Goal: Task Accomplishment & Management: Complete application form

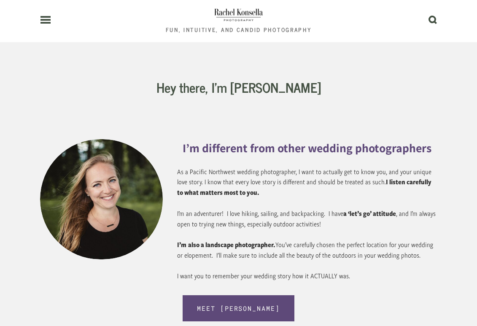
scroll to position [557, 0]
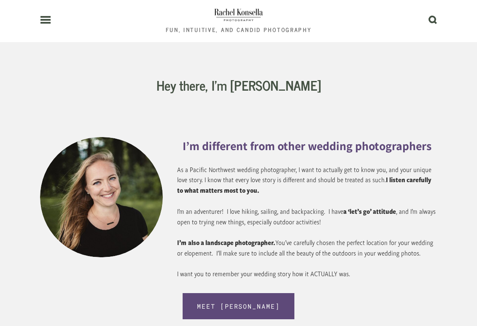
click at [44, 22] on use at bounding box center [46, 20] width 10 height 6
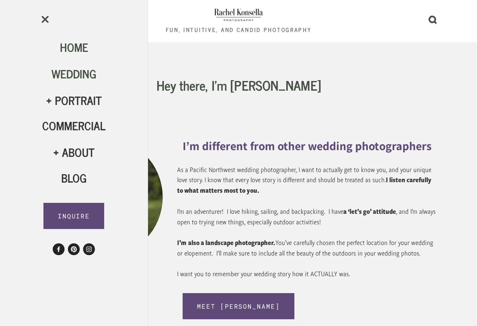
click at [61, 73] on span "Wedding" at bounding box center [73, 73] width 45 height 19
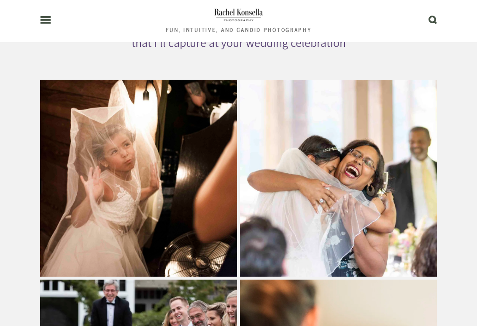
scroll to position [2090, 0]
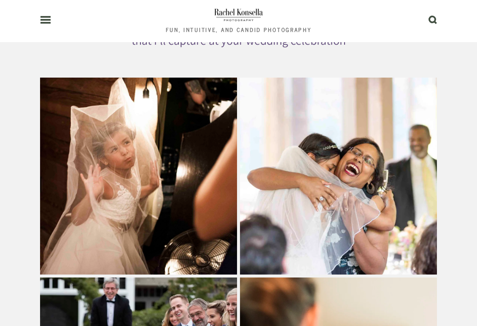
click at [45, 20] on use at bounding box center [46, 20] width 10 height 6
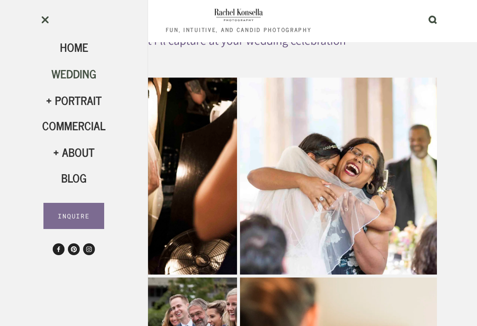
click at [72, 210] on link "INQUIRE" at bounding box center [73, 216] width 61 height 26
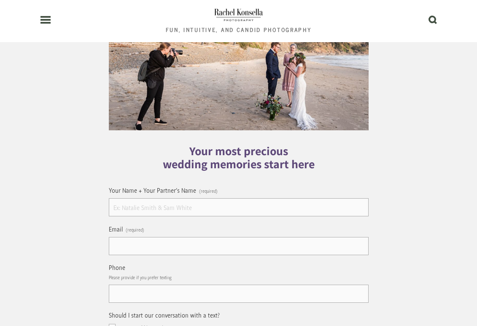
scroll to position [86, 0]
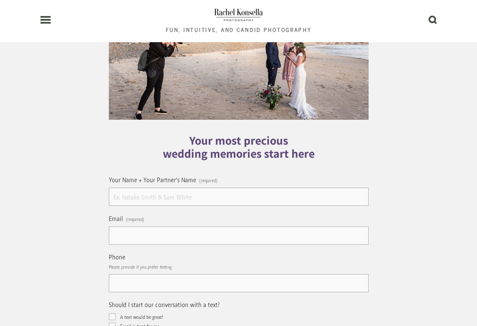
click at [173, 197] on input "Your Name + Your Partner's Name (required)" at bounding box center [239, 197] width 260 height 18
type input "Alexis Lassus & Tyler MacInnis"
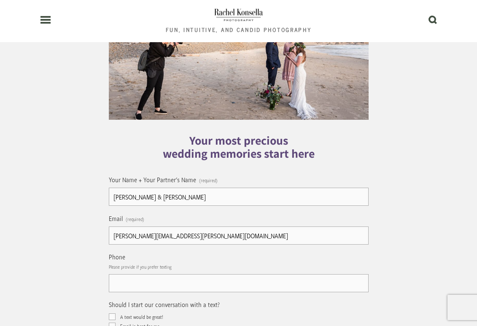
type input "alexis.lassus@gmail.com"
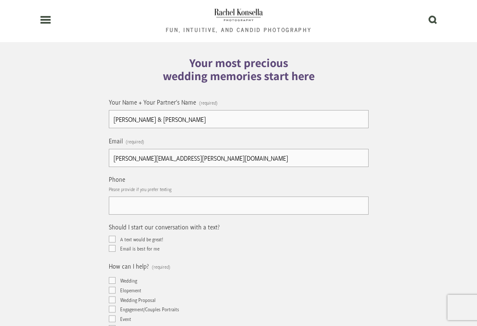
scroll to position [167, 0]
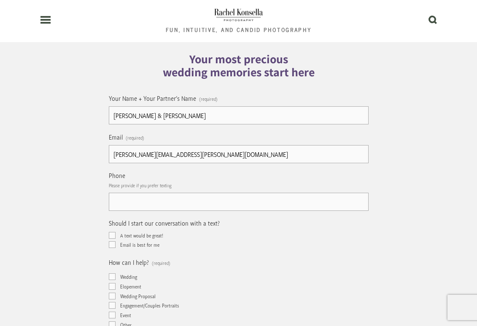
click at [227, 207] on input "text" at bounding box center [239, 202] width 260 height 18
type input "(713) 503-9797"
click at [146, 232] on fieldset "Should I start our conversation with a text? A text would be great! Email is be…" at bounding box center [239, 235] width 260 height 32
click at [146, 236] on span "A text would be great!" at bounding box center [141, 235] width 43 height 7
click at [116, 236] on input "A text would be great!" at bounding box center [112, 235] width 7 height 7
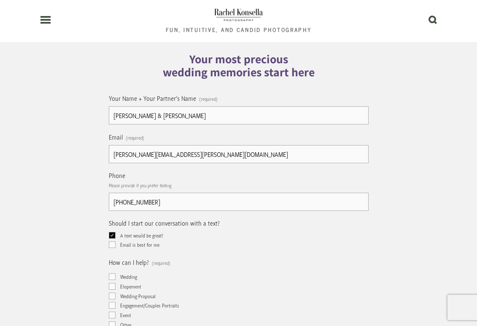
click at [146, 234] on span "A text would be great!" at bounding box center [141, 235] width 43 height 7
click at [116, 234] on input "A text would be great!" at bounding box center [112, 235] width 7 height 7
checkbox input "false"
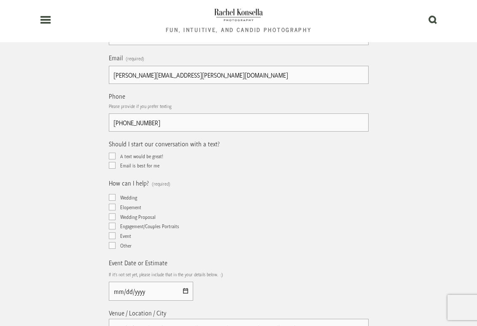
scroll to position [249, 0]
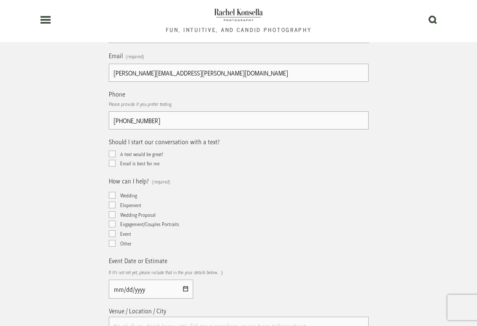
click at [132, 199] on span "Wedding" at bounding box center [128, 195] width 17 height 7
click at [116, 199] on input "Wedding" at bounding box center [112, 195] width 7 height 7
checkbox input "true"
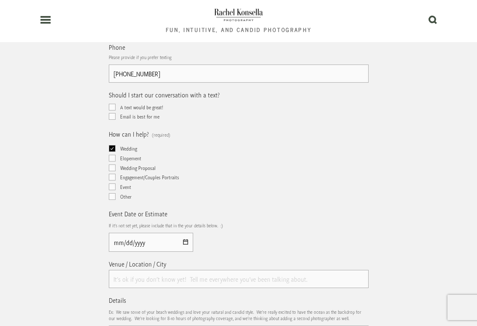
scroll to position [309, 0]
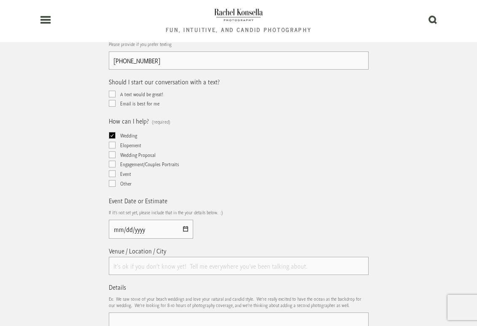
click at [184, 230] on input "Event Date or Estimate" at bounding box center [151, 229] width 84 height 19
type input "2025-11-01"
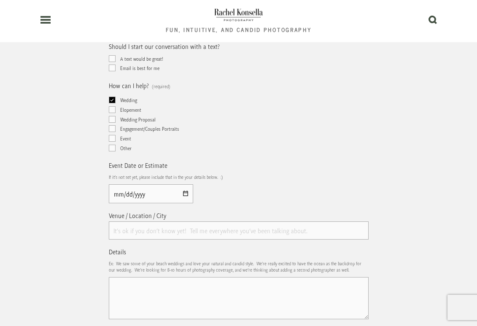
scroll to position [363, 0]
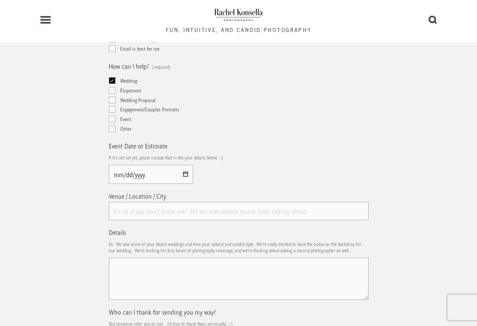
click at [218, 210] on input "Venue / Location / City" at bounding box center [239, 211] width 260 height 18
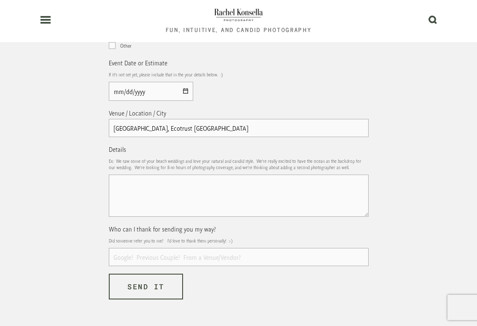
scroll to position [472, 0]
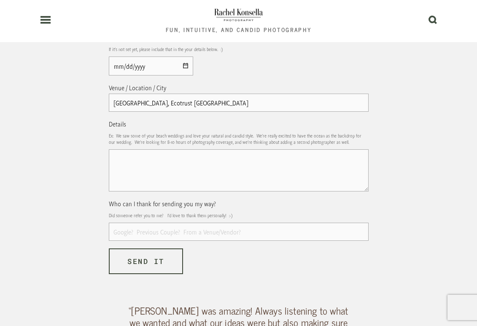
type input "Portland, Ecotrust Irving Street Studio"
click at [214, 237] on input "Who can I thank for sending you my way?" at bounding box center [239, 232] width 260 height 18
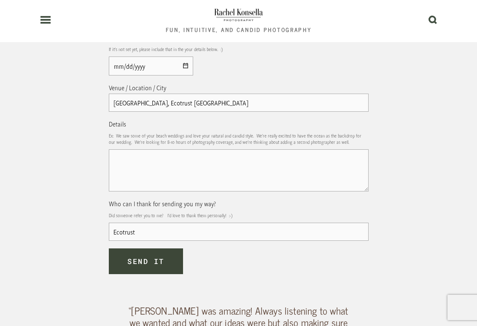
type input "Ecotrust"
click at [171, 271] on button "Send it Send it" at bounding box center [146, 262] width 75 height 26
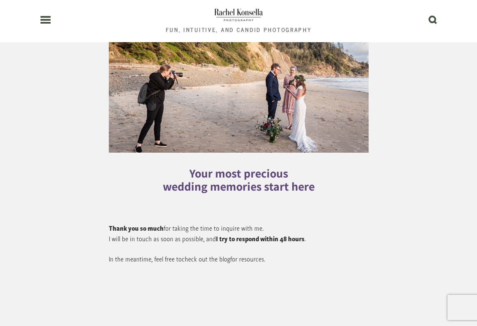
scroll to position [53, 0]
